Goal: Information Seeking & Learning: Compare options

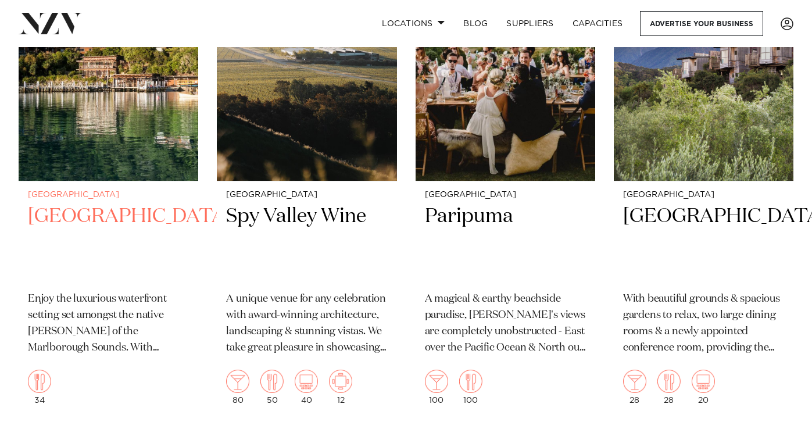
scroll to position [562, 0]
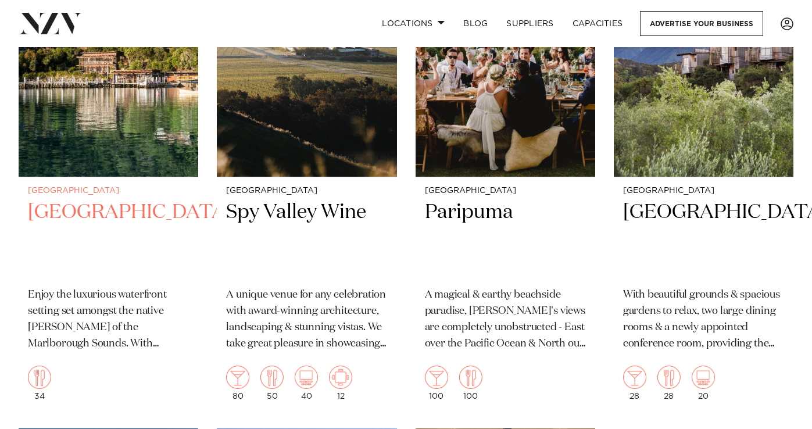
click at [77, 199] on h2 "[GEOGRAPHIC_DATA]" at bounding box center [108, 238] width 161 height 79
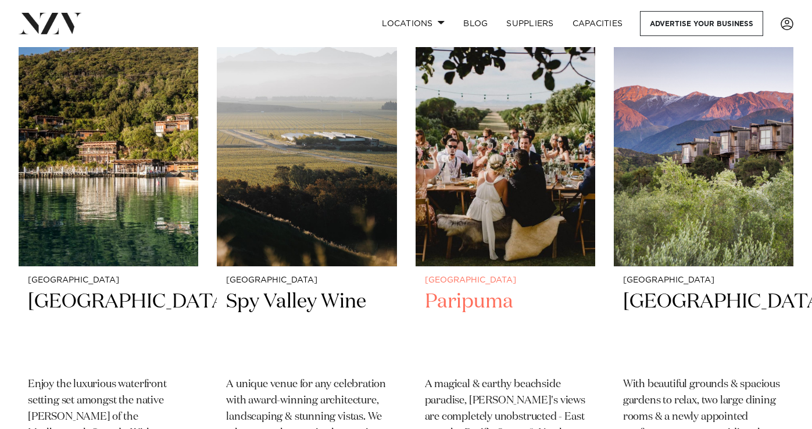
scroll to position [475, 0]
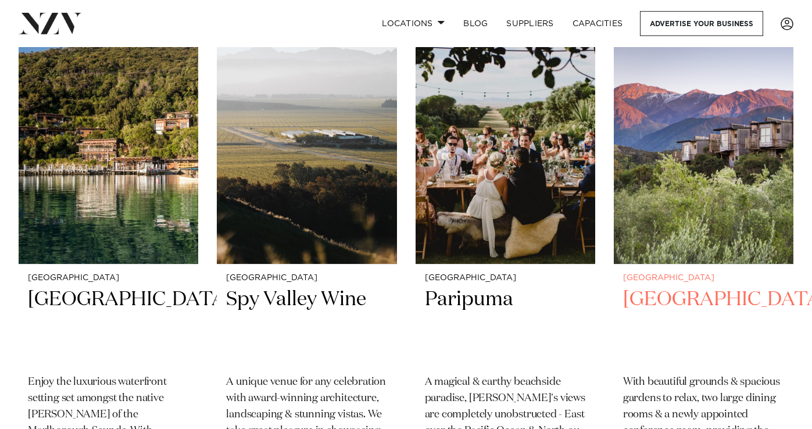
click at [697, 287] on h2 "Hapuku Lodge" at bounding box center [703, 326] width 161 height 79
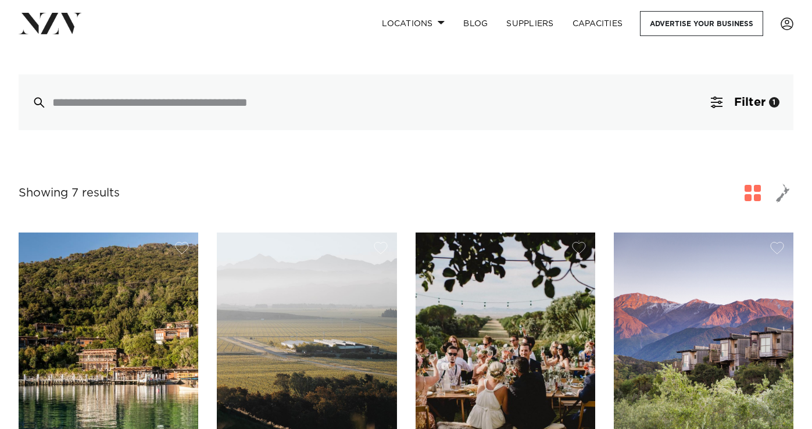
scroll to position [0, 0]
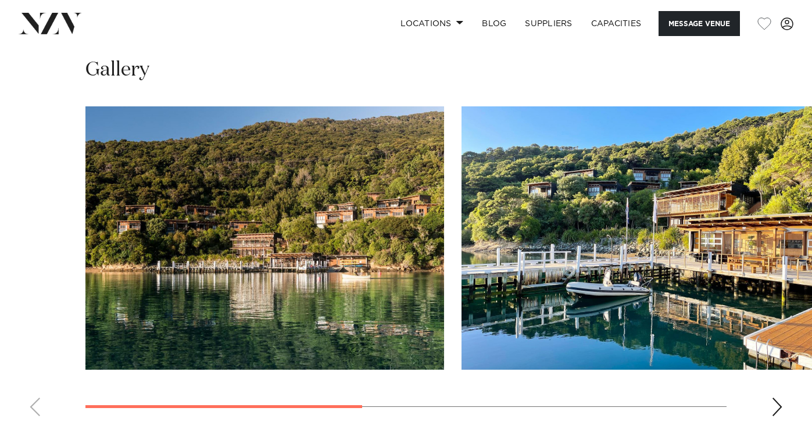
scroll to position [837, 0]
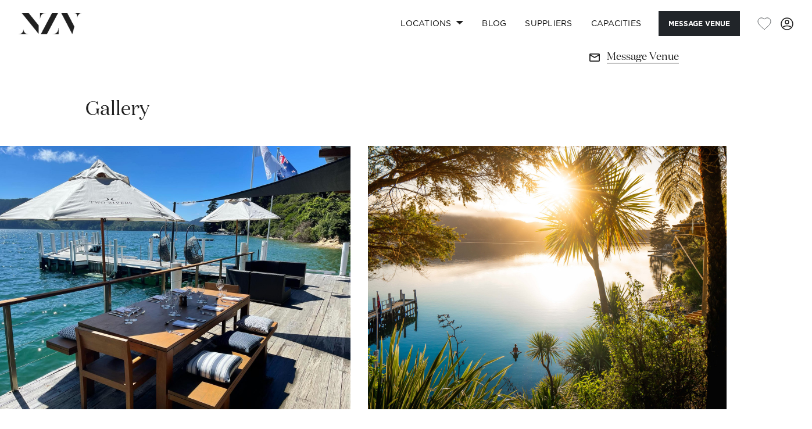
click at [783, 374] on swiper-container at bounding box center [406, 305] width 812 height 319
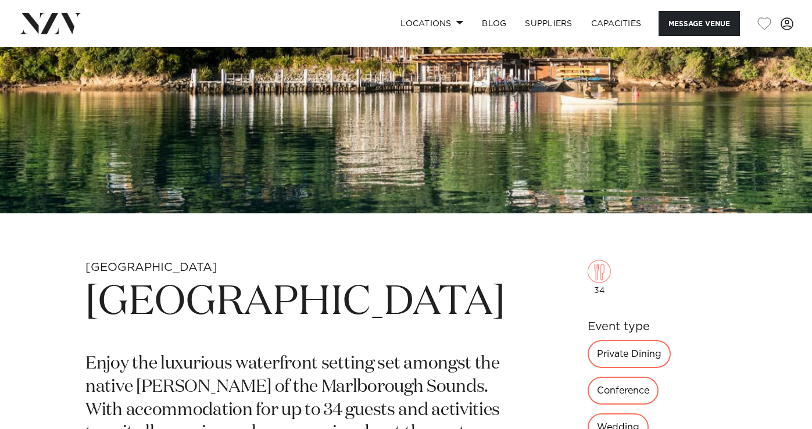
scroll to position [236, 0]
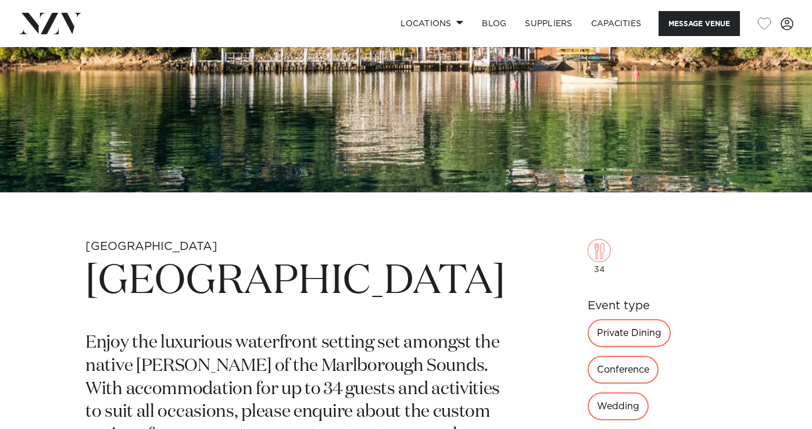
click at [422, 154] on img at bounding box center [406, 2] width 812 height 381
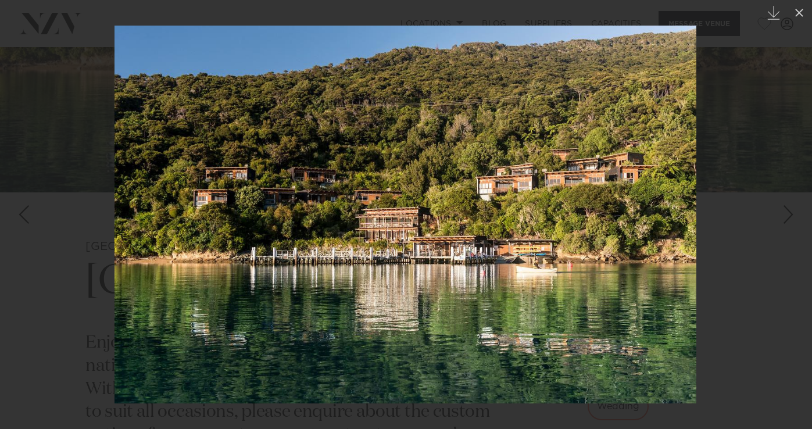
click at [786, 182] on div at bounding box center [406, 214] width 812 height 429
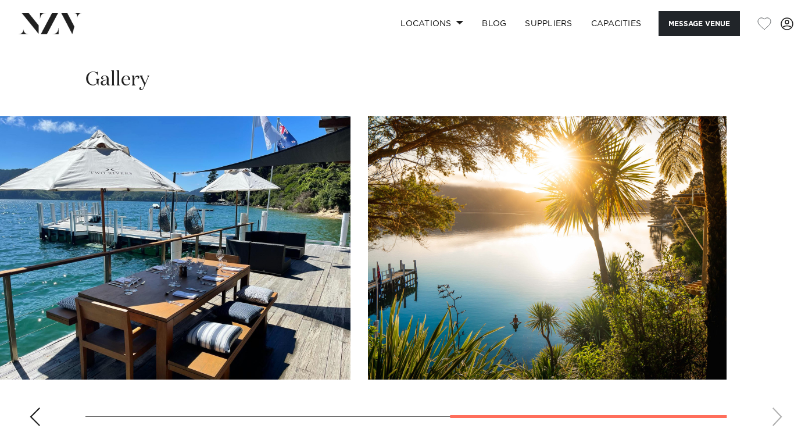
scroll to position [861, 0]
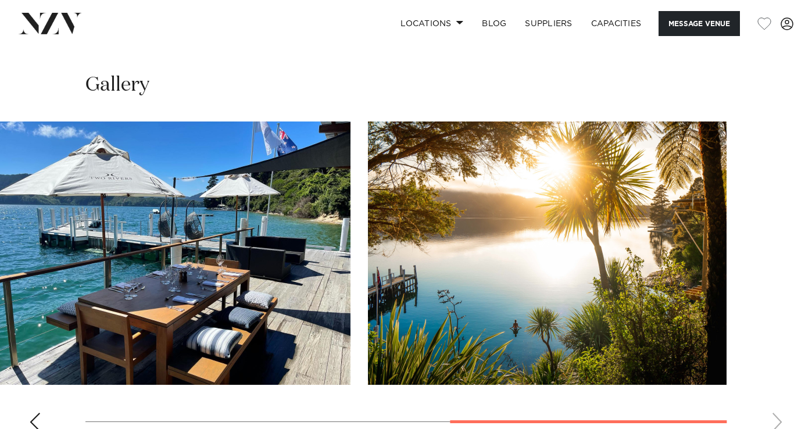
click at [39, 413] on div "Previous slide" at bounding box center [35, 422] width 12 height 19
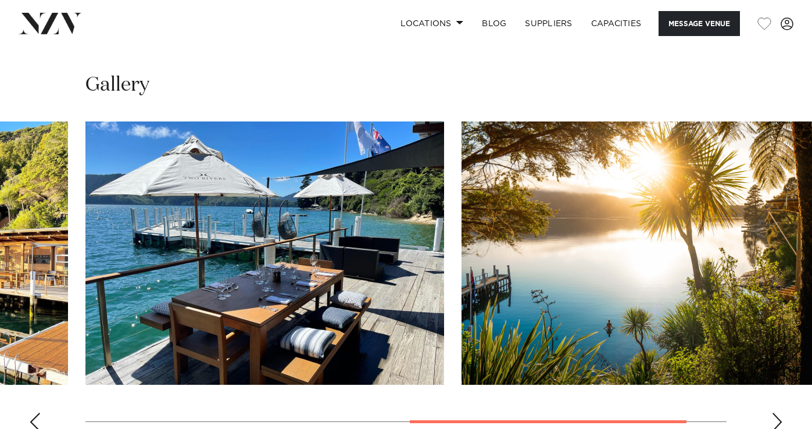
click at [39, 413] on div "Previous slide" at bounding box center [35, 422] width 12 height 19
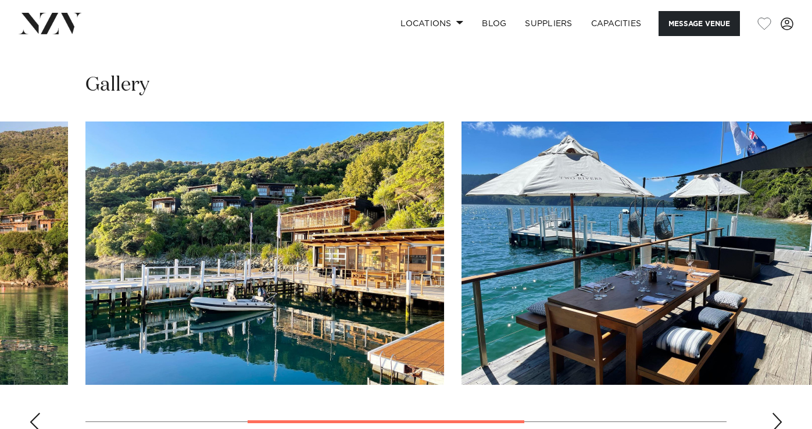
click at [39, 413] on div "Previous slide" at bounding box center [35, 422] width 12 height 19
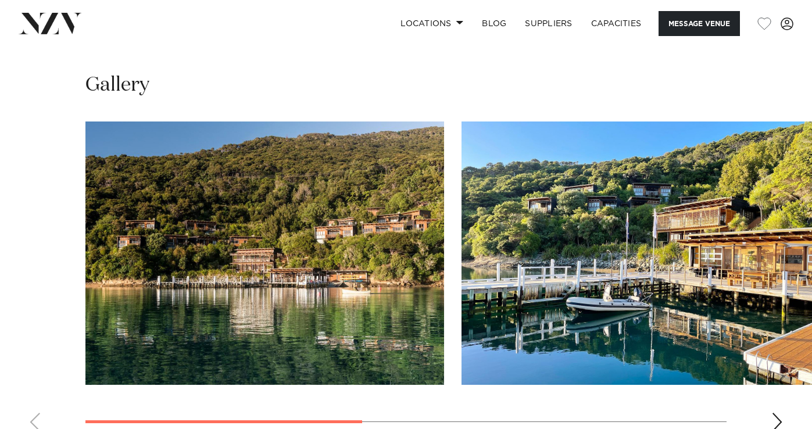
click at [281, 234] on img "1 / 4" at bounding box center [264, 253] width 359 height 263
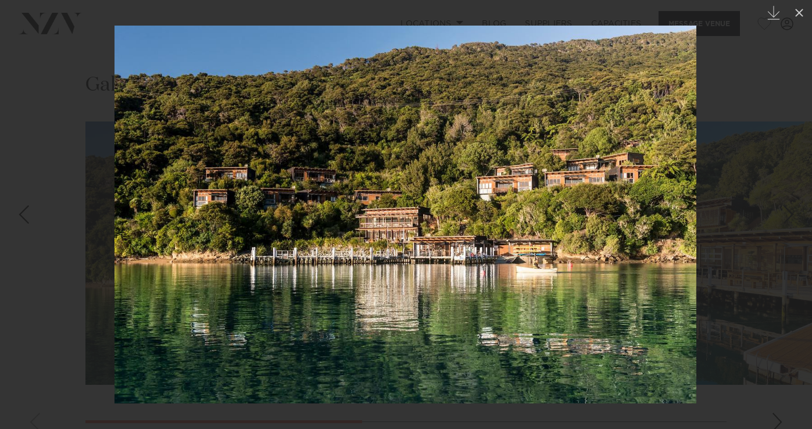
click at [762, 198] on div at bounding box center [406, 214] width 812 height 429
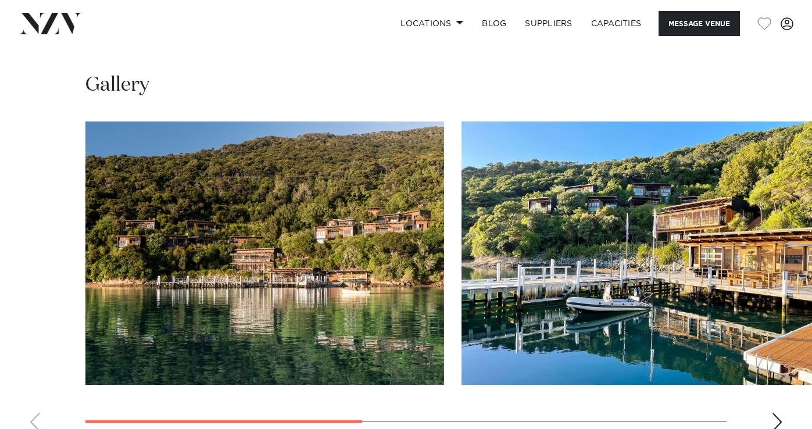
click at [777, 337] on swiper-container at bounding box center [406, 281] width 812 height 319
click at [785, 349] on swiper-container at bounding box center [406, 281] width 812 height 319
click at [776, 413] on div "Next slide" at bounding box center [778, 422] width 12 height 19
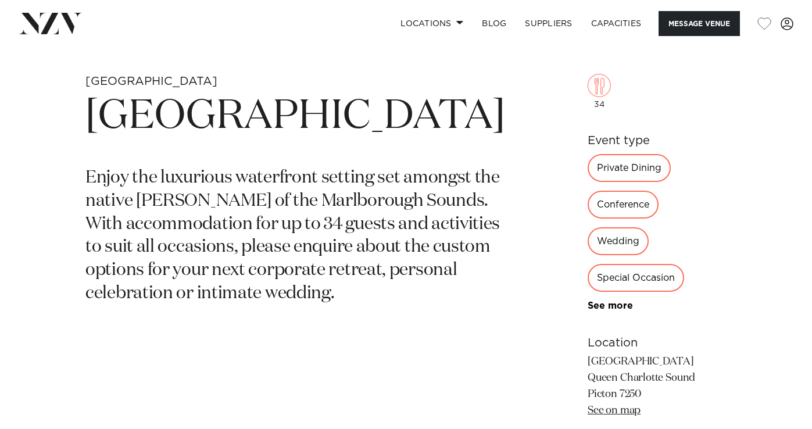
scroll to position [386, 0]
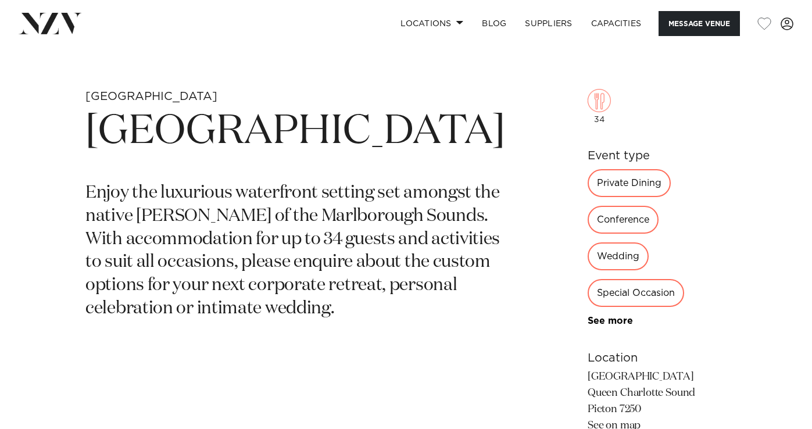
drag, startPoint x: 92, startPoint y: 122, endPoint x: 388, endPoint y: 185, distance: 302.6
click at [388, 159] on h1 "[GEOGRAPHIC_DATA]" at bounding box center [295, 131] width 420 height 53
drag, startPoint x: 539, startPoint y: 308, endPoint x: 674, endPoint y: 308, distance: 134.9
click at [674, 369] on p "[GEOGRAPHIC_DATA] Queen Charlotte Sound [GEOGRAPHIC_DATA] 7250 See on map" at bounding box center [657, 401] width 139 height 65
copy p "[GEOGRAPHIC_DATA]"
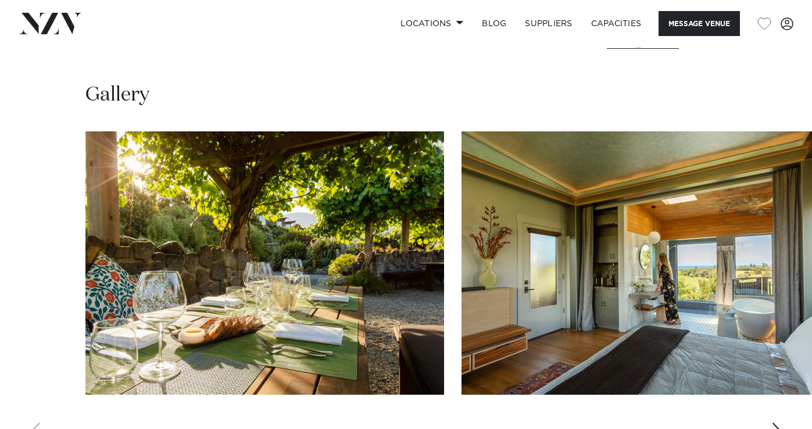
scroll to position [850, 0]
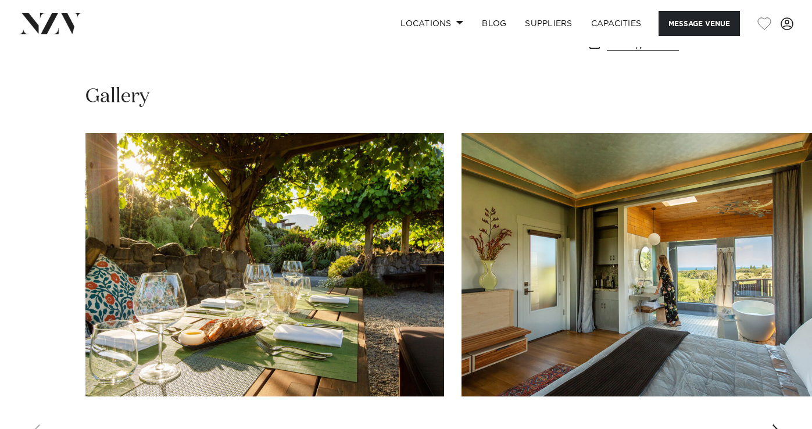
click at [786, 372] on swiper-container at bounding box center [406, 292] width 812 height 319
click at [774, 347] on swiper-container at bounding box center [406, 292] width 812 height 319
click at [774, 425] on div "Next slide" at bounding box center [778, 434] width 12 height 19
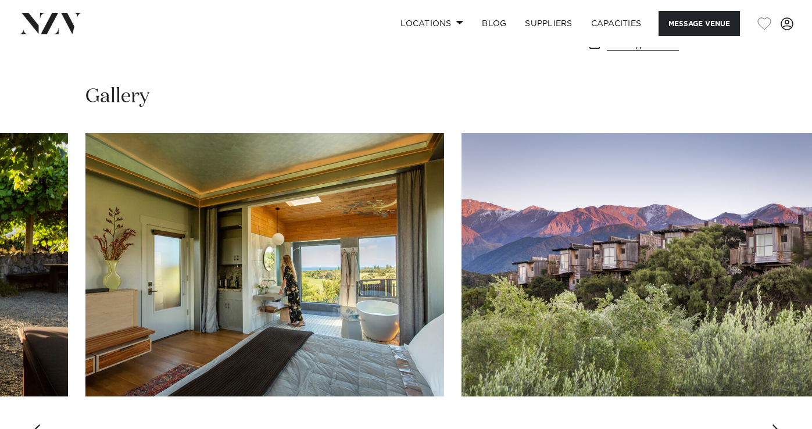
click at [774, 425] on div "Next slide" at bounding box center [778, 434] width 12 height 19
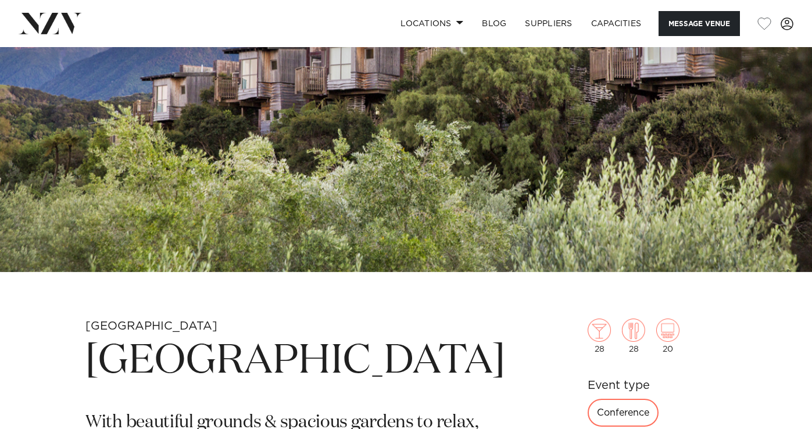
scroll to position [0, 0]
